Goal: Task Accomplishment & Management: Use online tool/utility

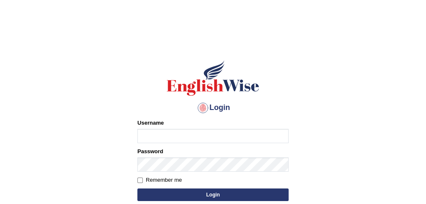
type input "sajauddin2013"
click at [229, 194] on button "Login" at bounding box center [212, 195] width 151 height 13
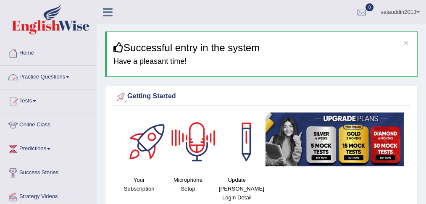
click at [71, 78] on link "Practice Questions" at bounding box center [48, 76] width 96 height 21
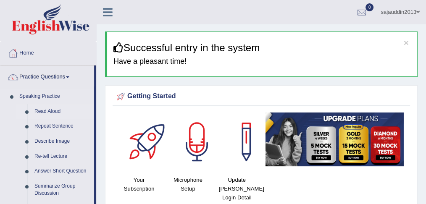
click at [54, 108] on link "Read Aloud" at bounding box center [62, 111] width 63 height 15
click at [50, 110] on link "Read Aloud" at bounding box center [62, 111] width 63 height 15
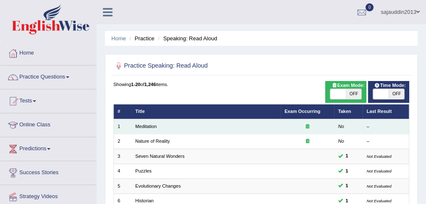
click at [259, 128] on td "Meditation" at bounding box center [206, 126] width 149 height 15
click at [336, 127] on td "No" at bounding box center [348, 126] width 29 height 15
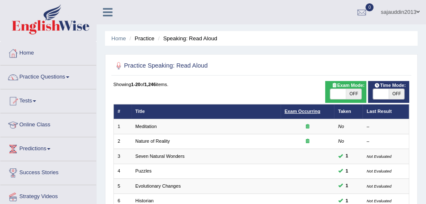
drag, startPoint x: 376, startPoint y: 111, endPoint x: 287, endPoint y: 111, distance: 89.5
click at [287, 111] on link "Exam Occurring" at bounding box center [303, 111] width 36 height 5
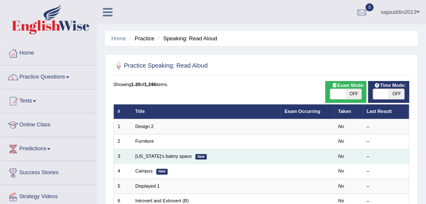
click at [309, 156] on td at bounding box center [308, 156] width 54 height 15
click at [361, 162] on td "No" at bounding box center [348, 156] width 29 height 15
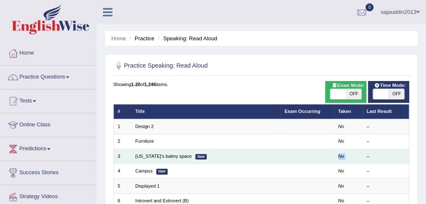
click at [361, 162] on td "No" at bounding box center [348, 156] width 29 height 15
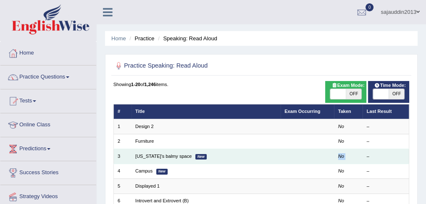
click at [358, 162] on td "No" at bounding box center [348, 156] width 29 height 15
click at [329, 156] on td at bounding box center [308, 156] width 54 height 15
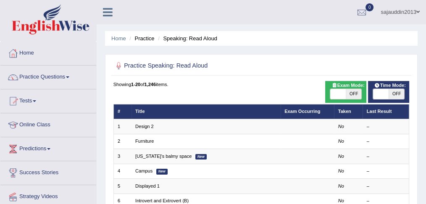
click at [397, 94] on span "OFF" at bounding box center [397, 94] width 16 height 10
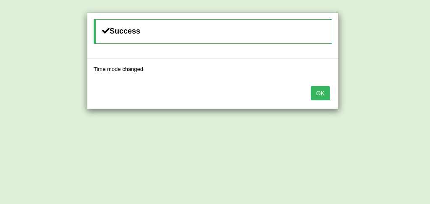
click at [313, 86] on button "OK" at bounding box center [320, 93] width 19 height 14
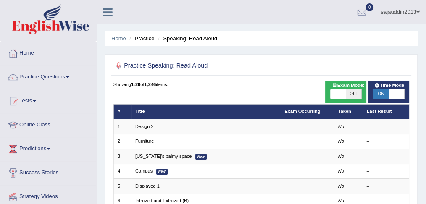
click at [384, 93] on span "ON" at bounding box center [381, 94] width 16 height 10
checkbox input "false"
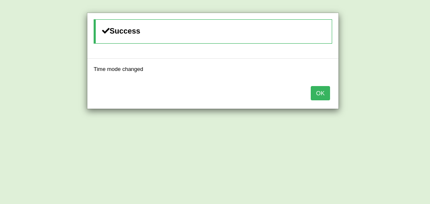
click at [320, 88] on button "OK" at bounding box center [320, 93] width 19 height 14
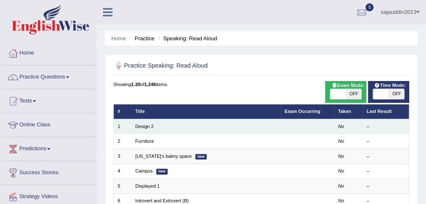
click at [234, 124] on td "Design 2" at bounding box center [206, 126] width 149 height 15
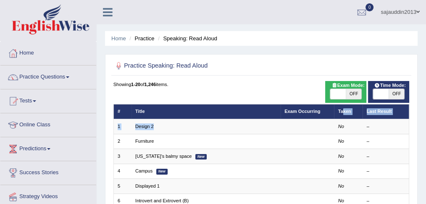
drag, startPoint x: 234, startPoint y: 124, endPoint x: 343, endPoint y: 109, distance: 109.8
click at [304, 109] on link "Exam Occurring" at bounding box center [303, 111] width 36 height 5
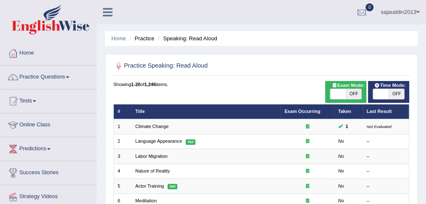
click at [345, 111] on th "Taken" at bounding box center [348, 111] width 29 height 15
click at [375, 111] on th "Last Result" at bounding box center [386, 111] width 47 height 15
click at [60, 76] on link "Practice Questions" at bounding box center [48, 76] width 96 height 21
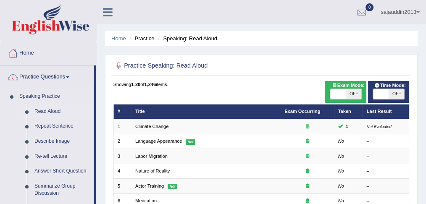
click at [54, 111] on link "Read Aloud" at bounding box center [62, 111] width 63 height 15
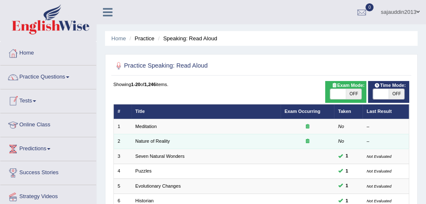
click at [182, 139] on td "Nature of Reality" at bounding box center [206, 141] width 149 height 15
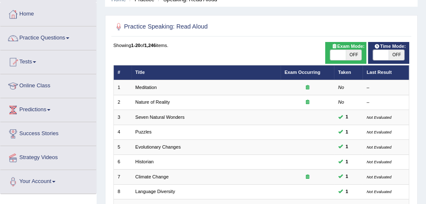
scroll to position [37, 0]
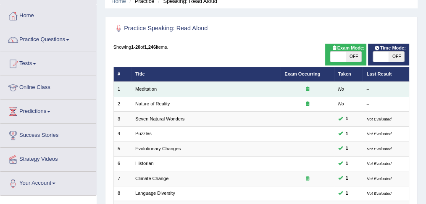
click at [330, 85] on td at bounding box center [308, 89] width 54 height 15
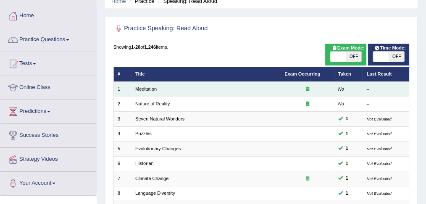
click at [330, 85] on td at bounding box center [308, 89] width 54 height 15
click at [327, 85] on td at bounding box center [308, 89] width 54 height 15
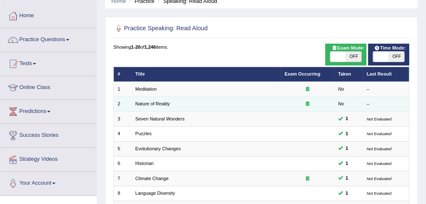
drag, startPoint x: 327, startPoint y: 85, endPoint x: 290, endPoint y: 98, distance: 38.9
click at [290, 98] on td at bounding box center [308, 104] width 54 height 15
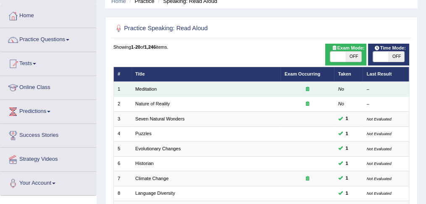
click at [294, 88] on div at bounding box center [308, 89] width 46 height 7
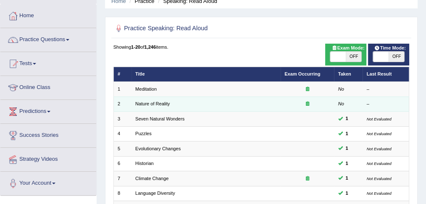
click at [303, 106] on div at bounding box center [308, 104] width 46 height 7
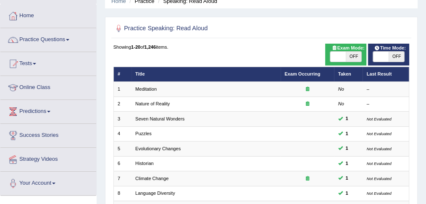
click at [43, 13] on link "Home" at bounding box center [48, 14] width 96 height 21
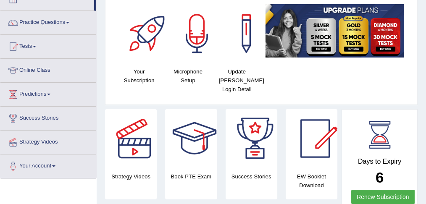
scroll to position [61, 0]
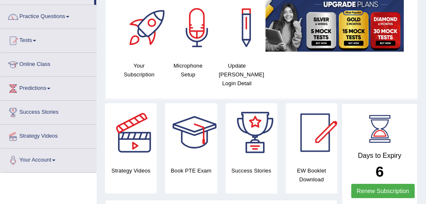
click at [379, 44] on img at bounding box center [335, 24] width 138 height 53
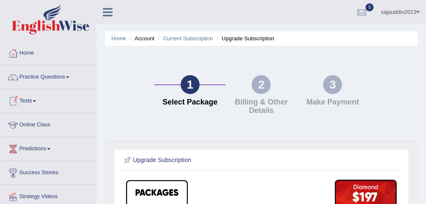
click at [36, 101] on span at bounding box center [34, 101] width 3 height 2
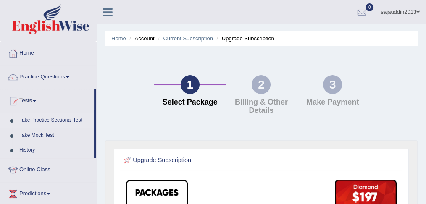
click at [62, 120] on link "Take Practice Sectional Test" at bounding box center [55, 120] width 79 height 15
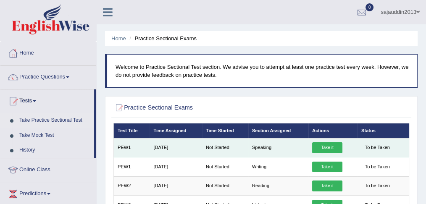
click at [329, 144] on link "Take it" at bounding box center [327, 147] width 30 height 11
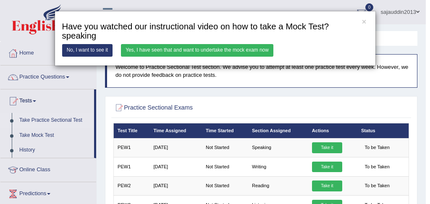
click at [270, 186] on div "× Have you watched our instructional video on how to take a Mock Test?speaking …" at bounding box center [215, 102] width 430 height 204
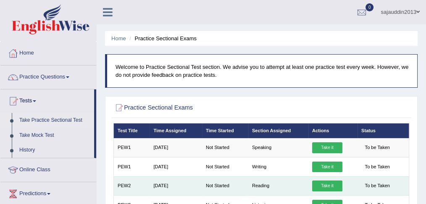
click at [326, 182] on link "Take it" at bounding box center [327, 186] width 30 height 11
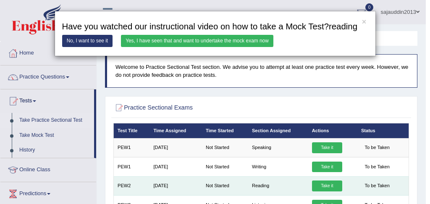
click at [326, 182] on div "× Have you watched our instructional video on how to take a Mock Test?reading N…" at bounding box center [215, 102] width 430 height 204
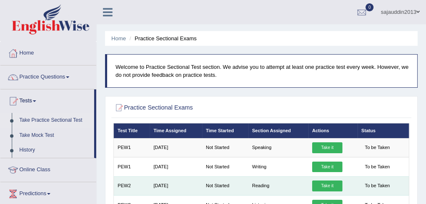
click at [330, 186] on link "Take it" at bounding box center [327, 186] width 30 height 11
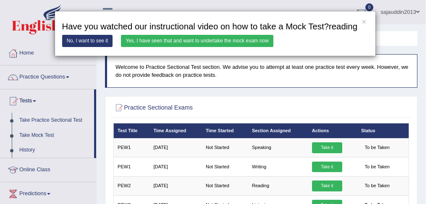
click at [140, 40] on link "Yes, I have seen that and want to undertake the mock exam now" at bounding box center [197, 41] width 153 height 12
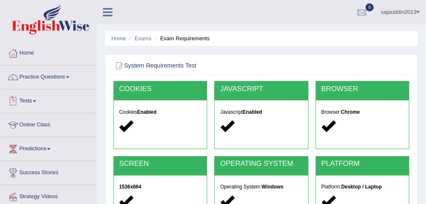
click at [34, 97] on link "Tests" at bounding box center [48, 100] width 96 height 21
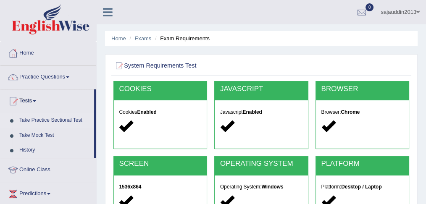
click at [46, 119] on link "Take Practice Sectional Test" at bounding box center [55, 120] width 79 height 15
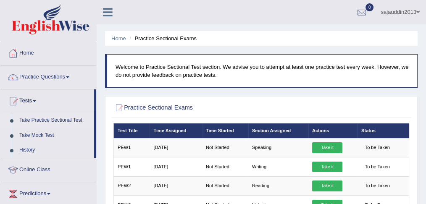
click at [62, 117] on link "Take Practice Sectional Test" at bounding box center [55, 120] width 79 height 15
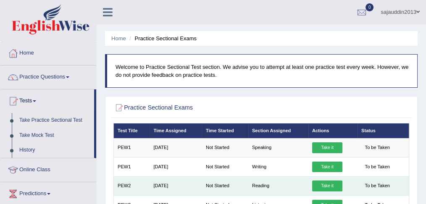
click at [336, 187] on link "Take it" at bounding box center [327, 186] width 30 height 11
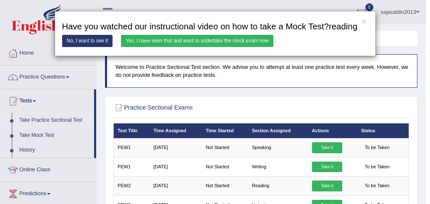
click at [252, 41] on link "Yes, I have seen that and want to undertake the mock exam now" at bounding box center [197, 41] width 153 height 12
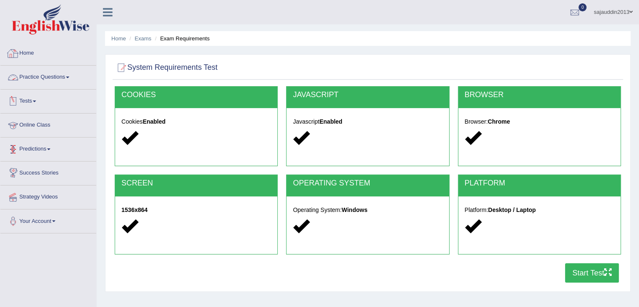
click at [30, 49] on link "Home" at bounding box center [48, 52] width 96 height 21
